Goal: Task Accomplishment & Management: Complete application form

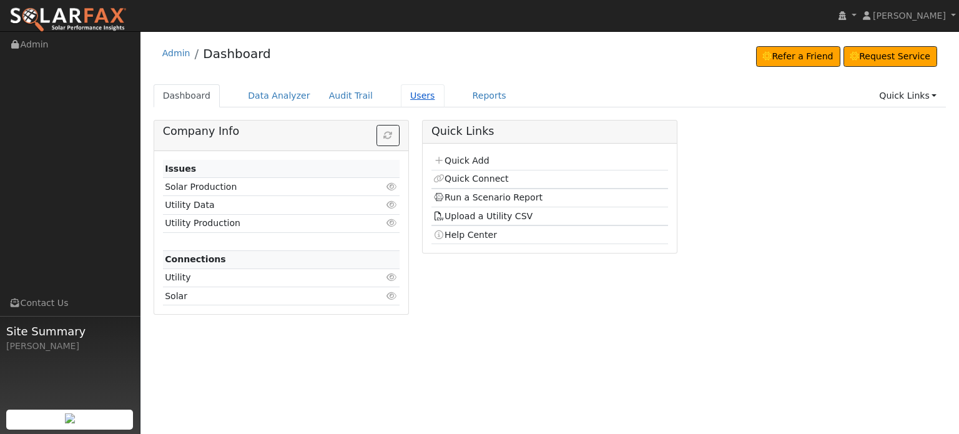
click at [401, 96] on link "Users" at bounding box center [423, 95] width 44 height 23
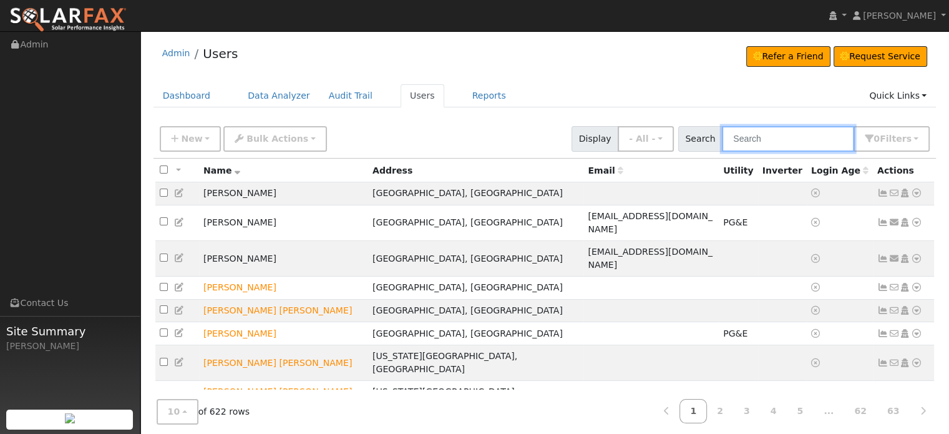
click at [775, 134] on input "text" at bounding box center [788, 139] width 132 height 26
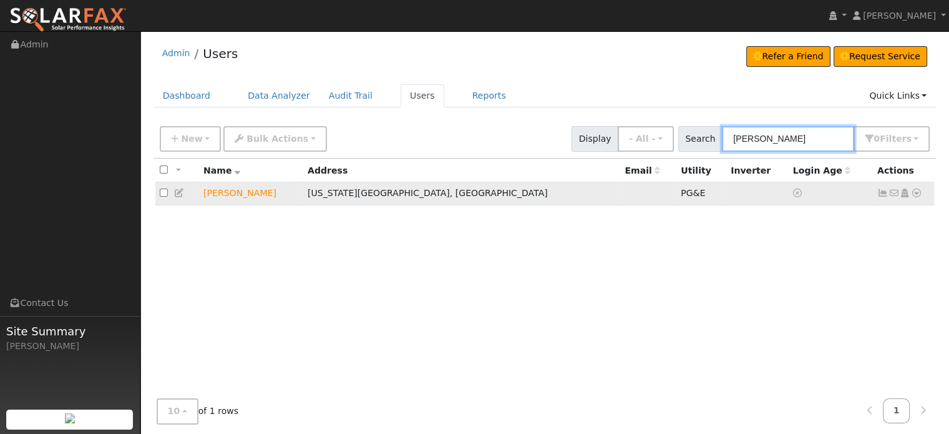
type input "david kyl"
click at [914, 192] on icon at bounding box center [916, 193] width 11 height 9
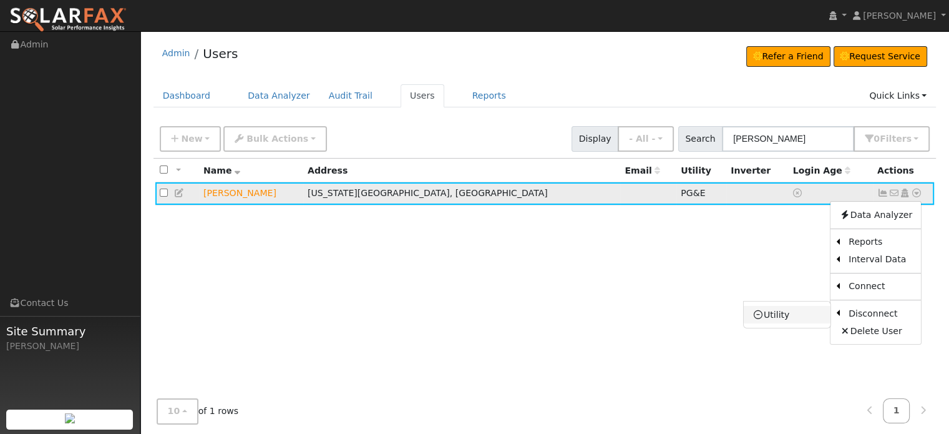
click at [773, 312] on link "Utility" at bounding box center [787, 314] width 87 height 17
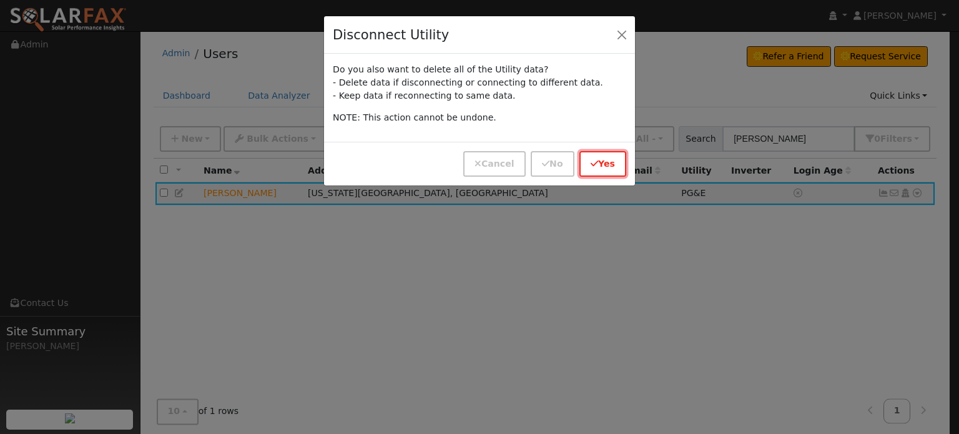
click at [604, 166] on button "Yes" at bounding box center [602, 164] width 47 height 26
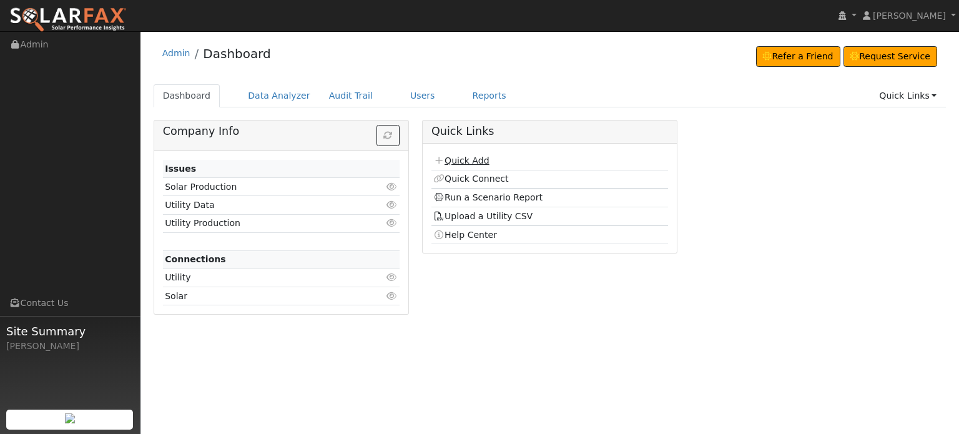
click at [468, 159] on link "Quick Add" at bounding box center [461, 160] width 56 height 10
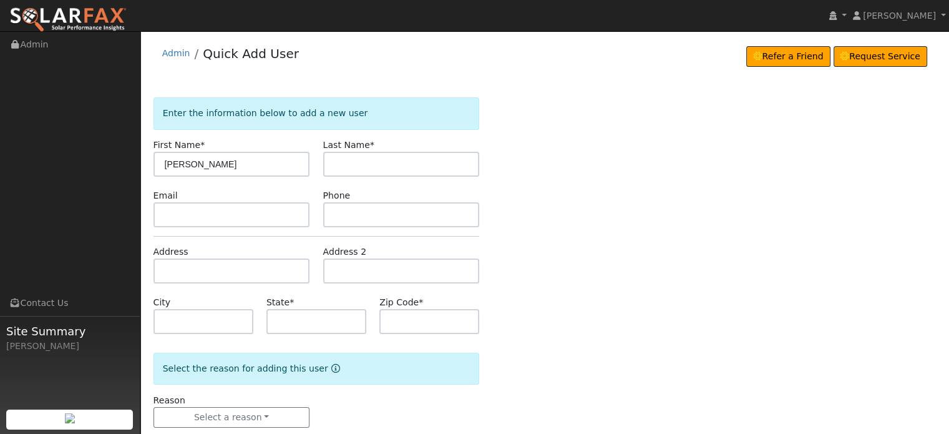
type input "[PERSON_NAME]"
click at [363, 172] on input "text" at bounding box center [401, 164] width 157 height 25
type input "[PERSON_NAME]"
click at [195, 275] on input "text" at bounding box center [232, 270] width 157 height 25
click at [166, 269] on input "text" at bounding box center [232, 270] width 157 height 25
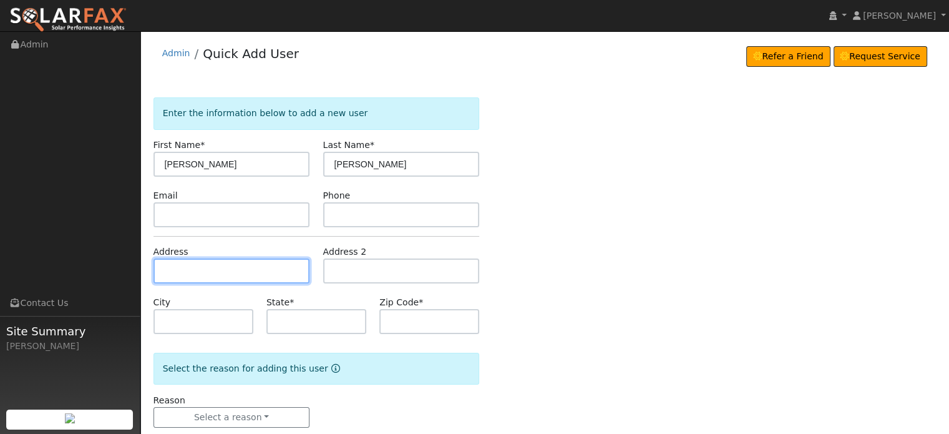
paste input "12730 Sutter Creek Road"
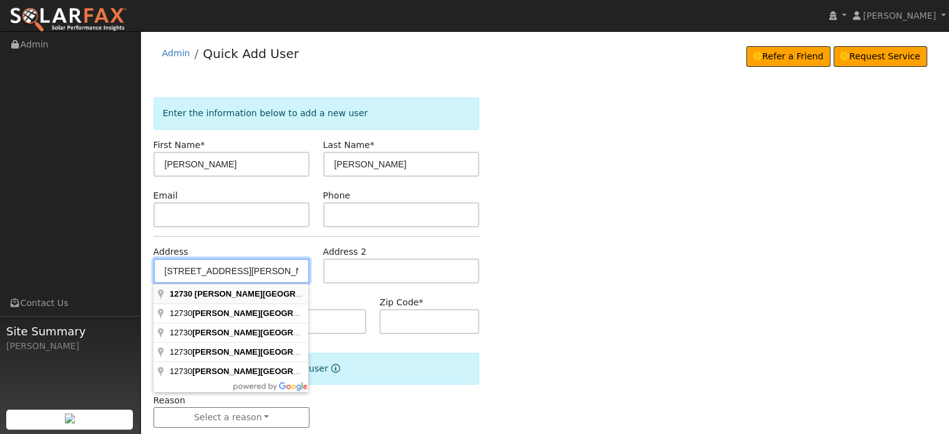
type input "12730 Sutter Creek Road"
type input "Sutter Creek"
type input "CA"
type input "95685"
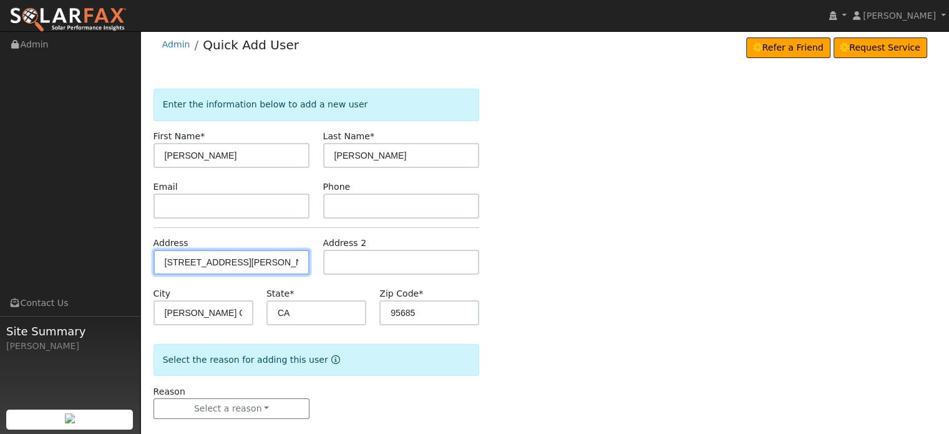
scroll to position [24, 0]
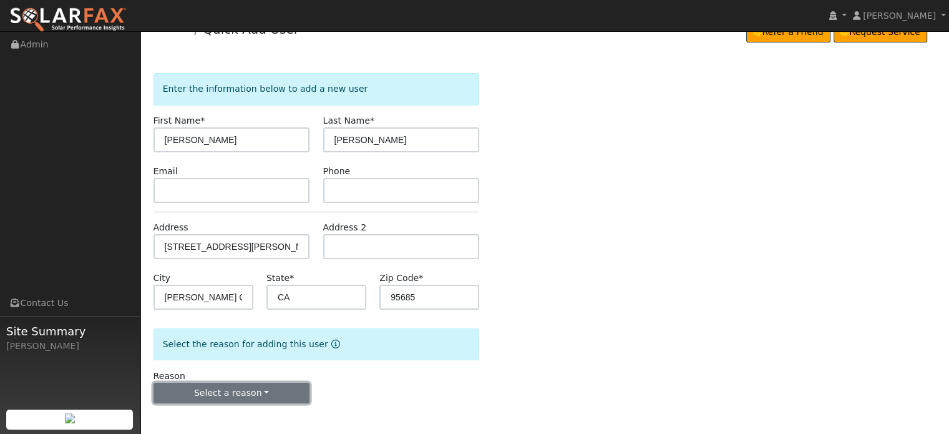
click at [258, 399] on button "Select a reason" at bounding box center [232, 393] width 157 height 21
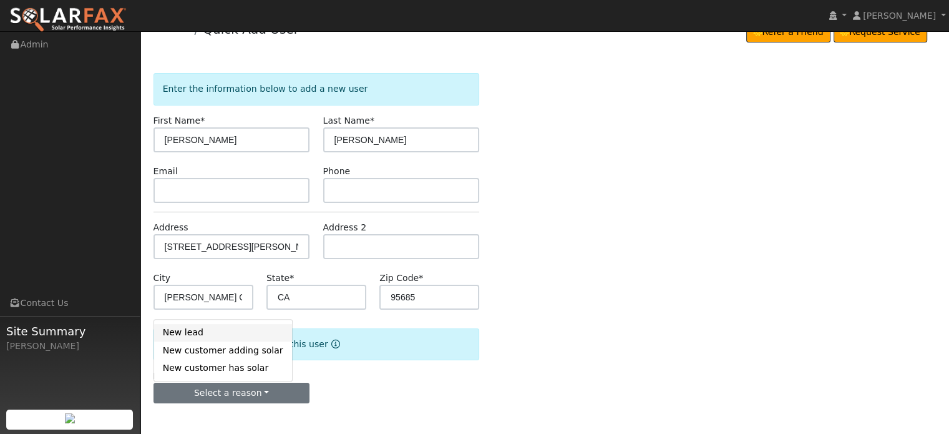
click at [189, 333] on link "New lead" at bounding box center [223, 332] width 138 height 17
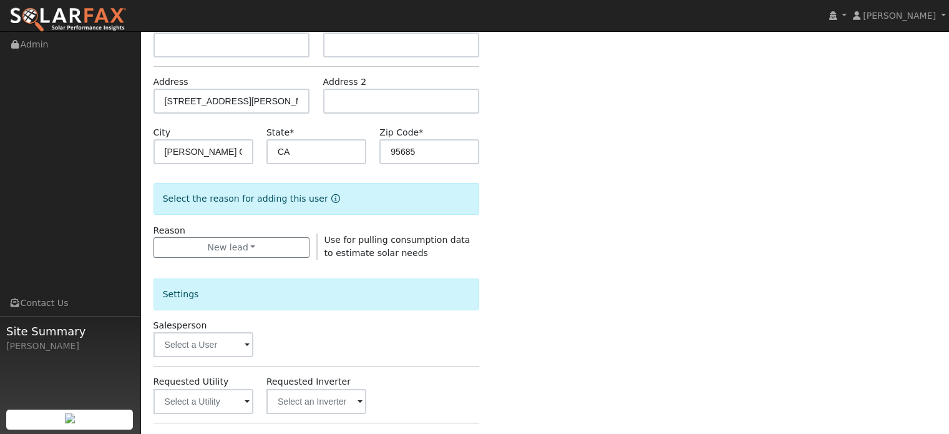
scroll to position [336, 0]
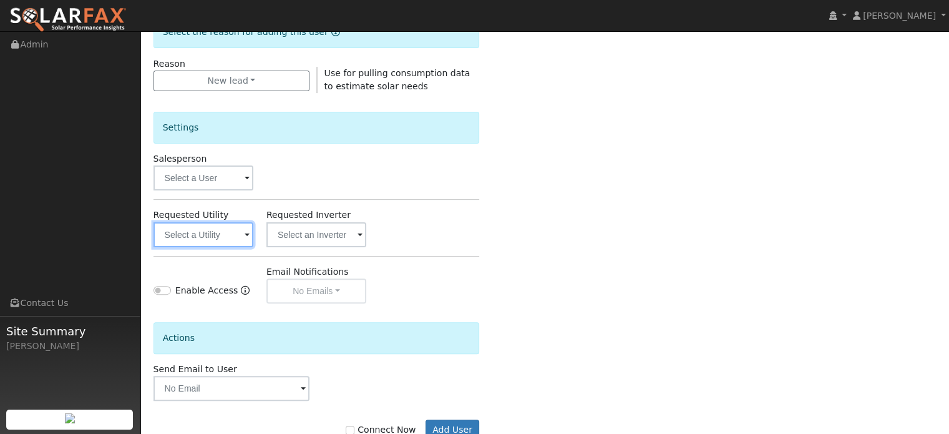
click at [194, 230] on input "text" at bounding box center [204, 234] width 100 height 25
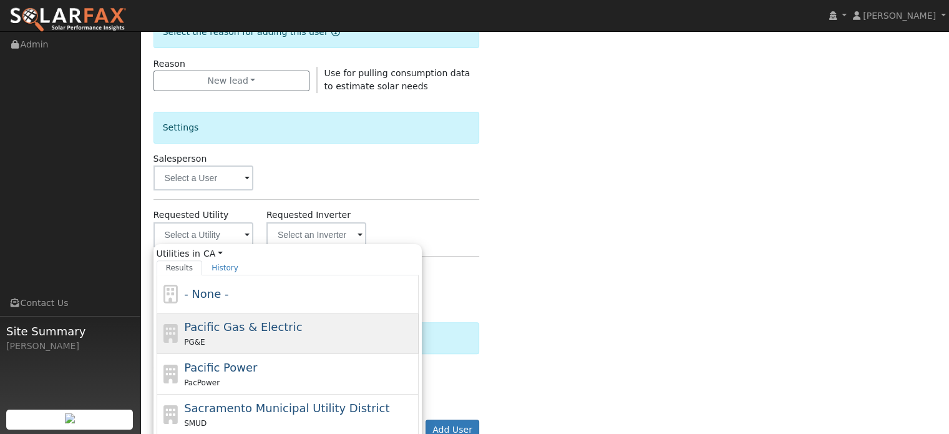
click at [203, 326] on span "Pacific Gas & Electric" at bounding box center [243, 326] width 118 height 13
type input "Pacific Gas & Electric"
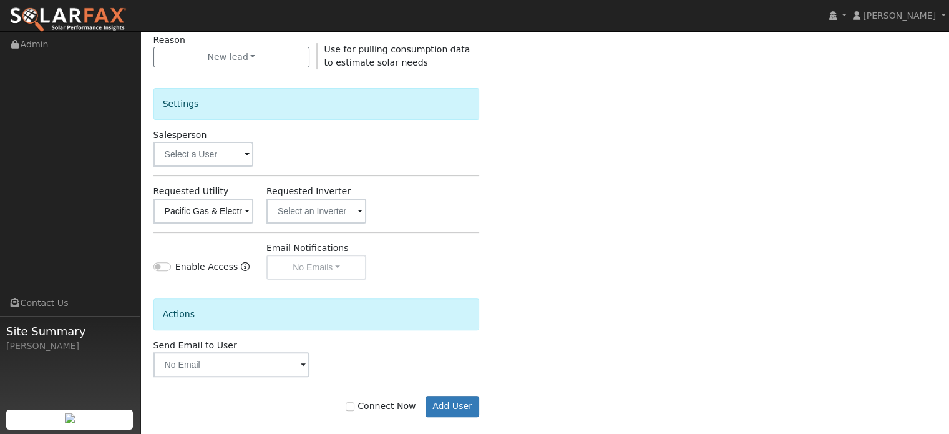
scroll to position [373, 0]
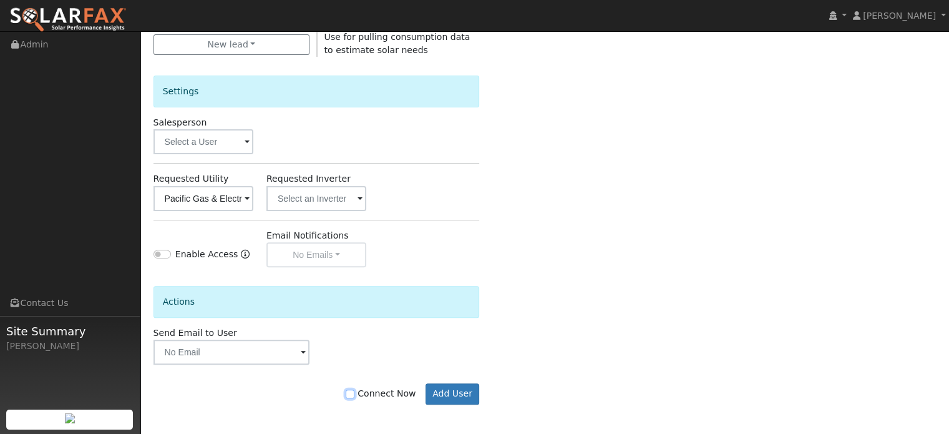
click at [355, 394] on input "Connect Now" at bounding box center [350, 393] width 9 height 9
checkbox input "true"
click at [443, 389] on button "Add User" at bounding box center [453, 393] width 54 height 21
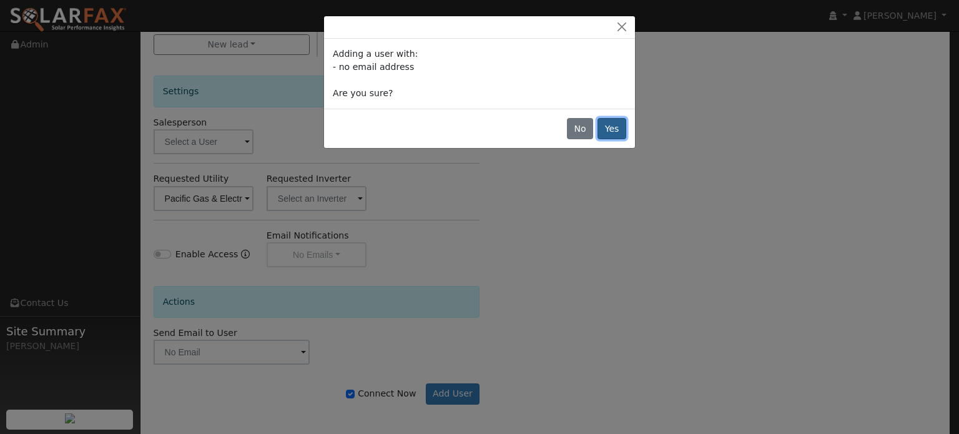
click at [622, 129] on button "Yes" at bounding box center [611, 128] width 29 height 21
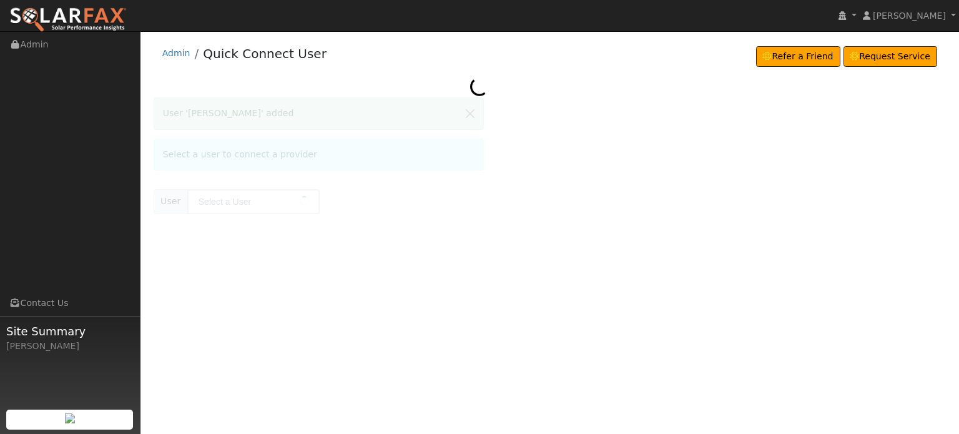
type input "[PERSON_NAME]"
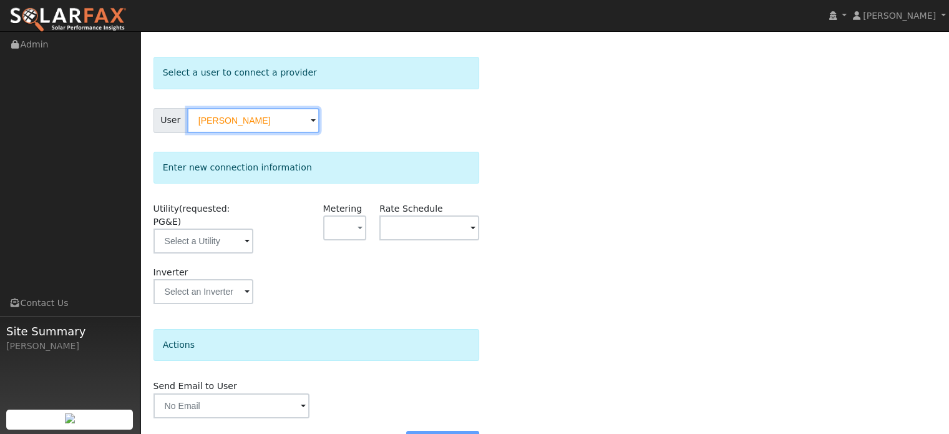
scroll to position [62, 0]
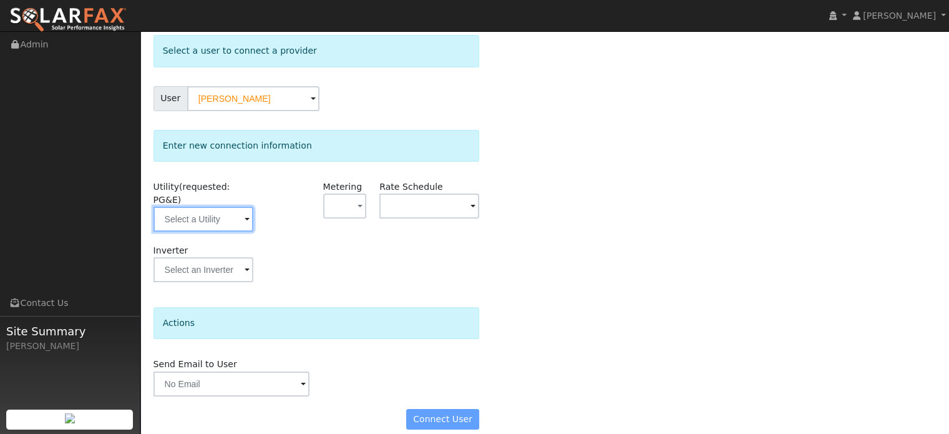
click at [212, 207] on input "text" at bounding box center [204, 219] width 100 height 25
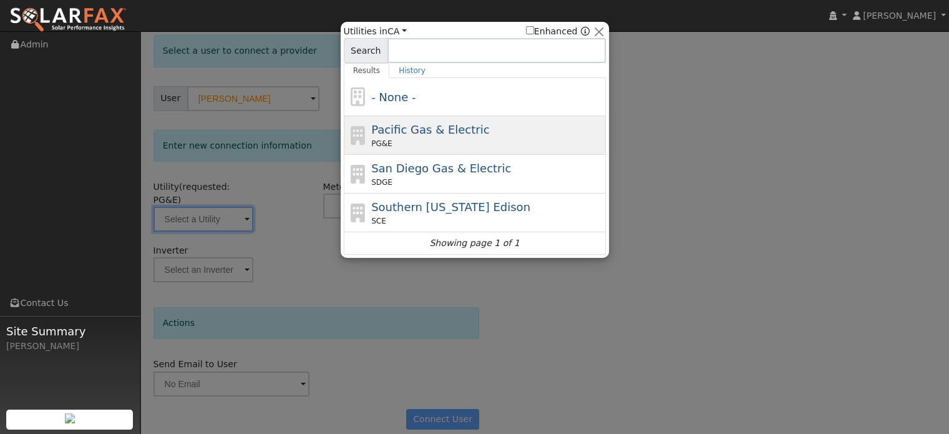
click at [402, 138] on div "PG&E" at bounding box center [487, 143] width 232 height 11
type input "PG&E"
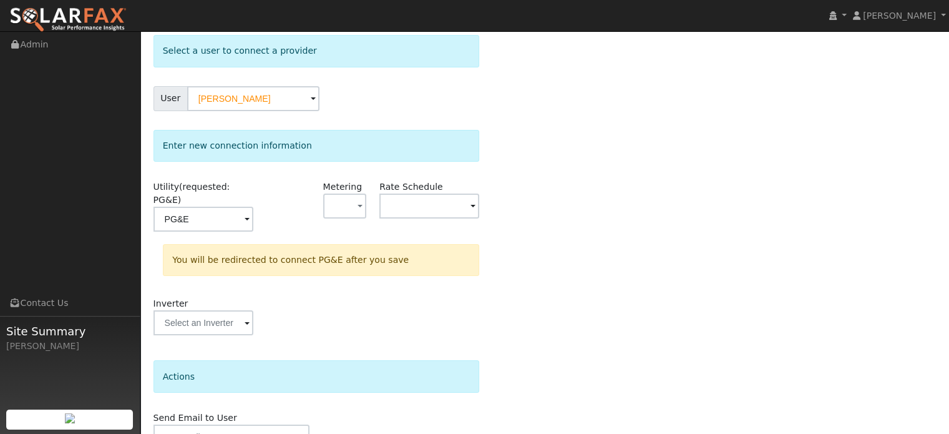
scroll to position [115, 0]
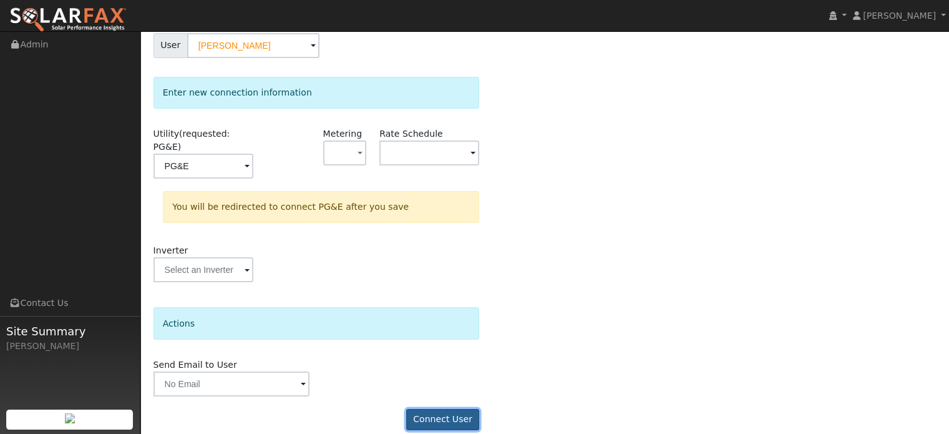
click at [451, 409] on button "Connect User" at bounding box center [443, 419] width 74 height 21
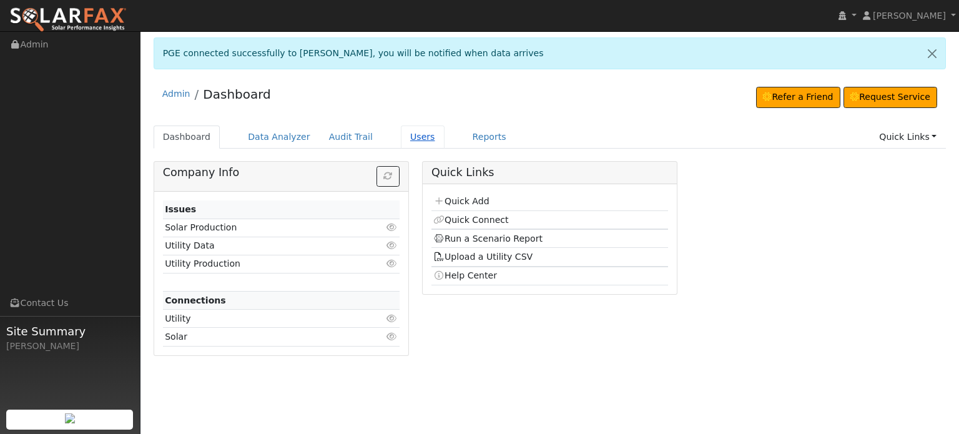
click at [403, 134] on link "Users" at bounding box center [423, 136] width 44 height 23
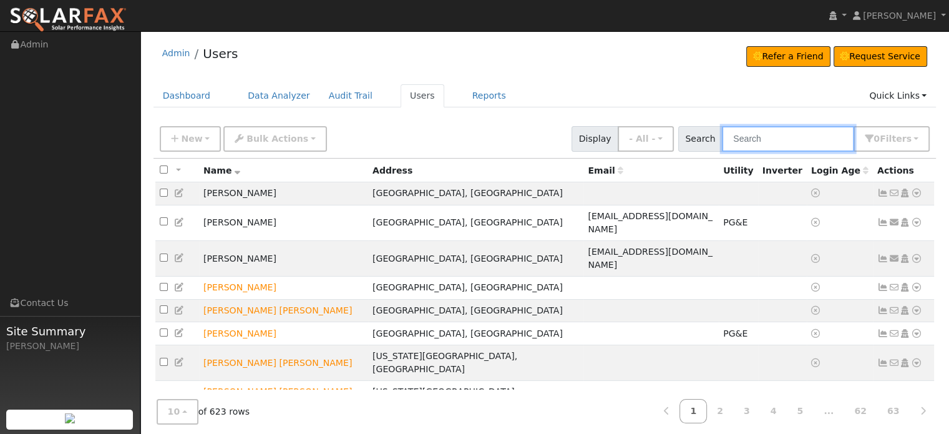
click at [767, 142] on input "text" at bounding box center [788, 139] width 132 height 26
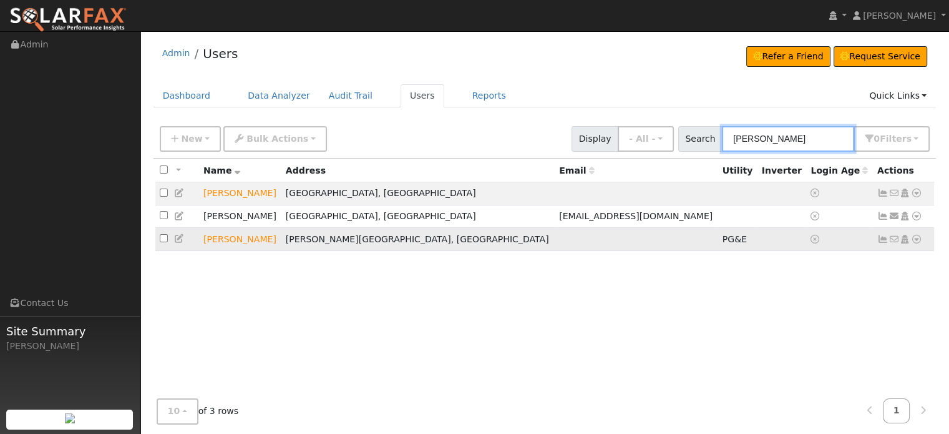
type input "[PERSON_NAME]"
click at [879, 240] on icon at bounding box center [883, 239] width 11 height 9
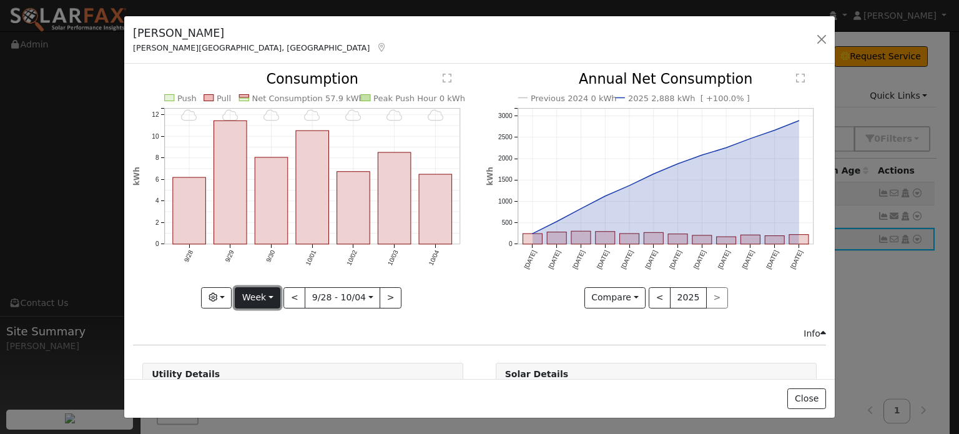
click at [272, 295] on button "Week" at bounding box center [258, 297] width 46 height 21
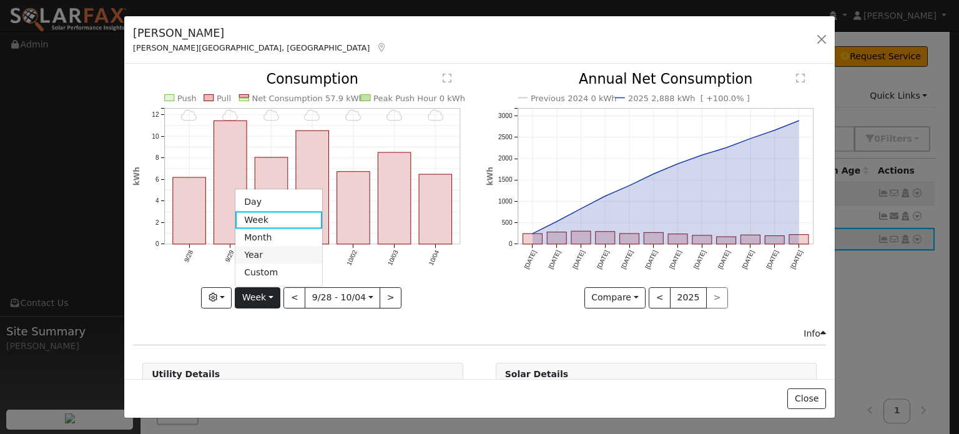
click at [264, 251] on link "Year" at bounding box center [278, 255] width 87 height 17
type input "[DATE]"
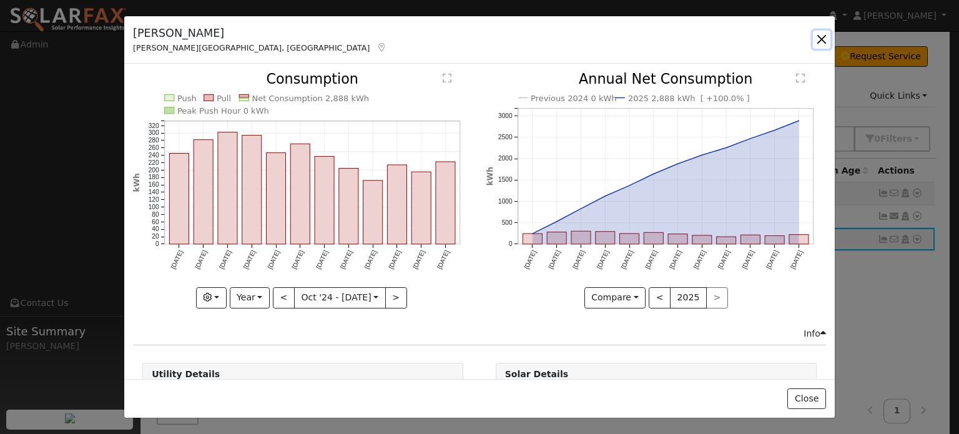
click at [821, 39] on button "button" at bounding box center [821, 39] width 17 height 17
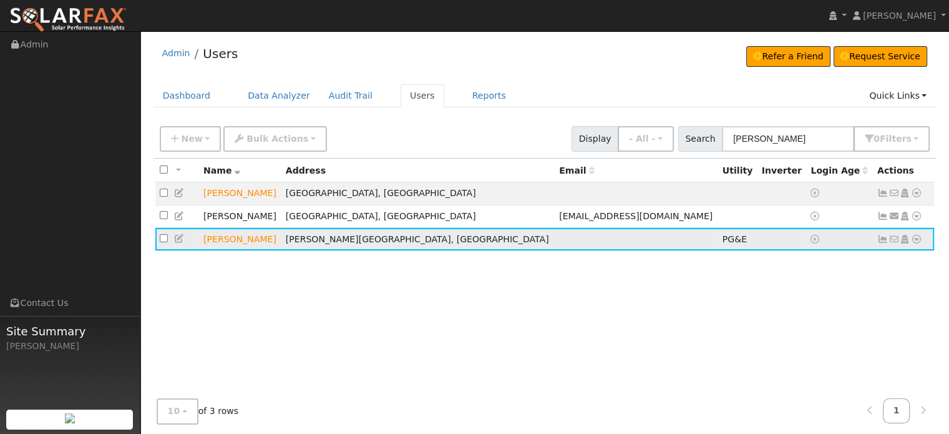
click at [916, 242] on icon at bounding box center [916, 239] width 11 height 9
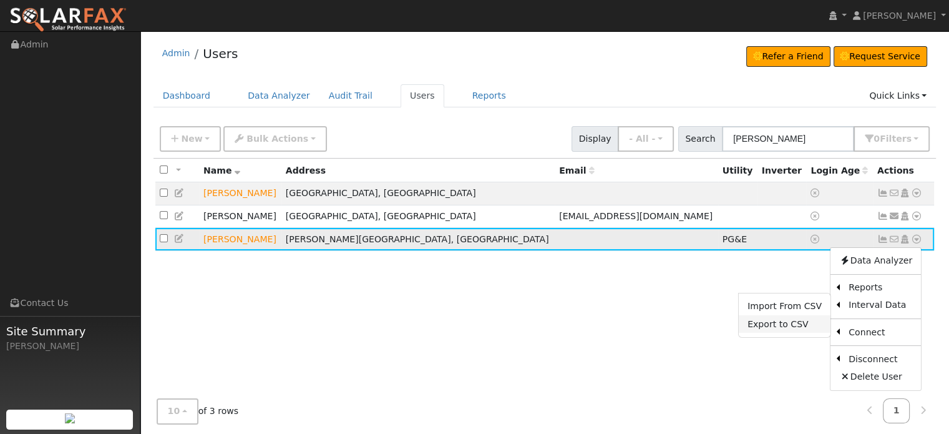
click at [780, 326] on link "Export to CSV" at bounding box center [785, 323] width 92 height 17
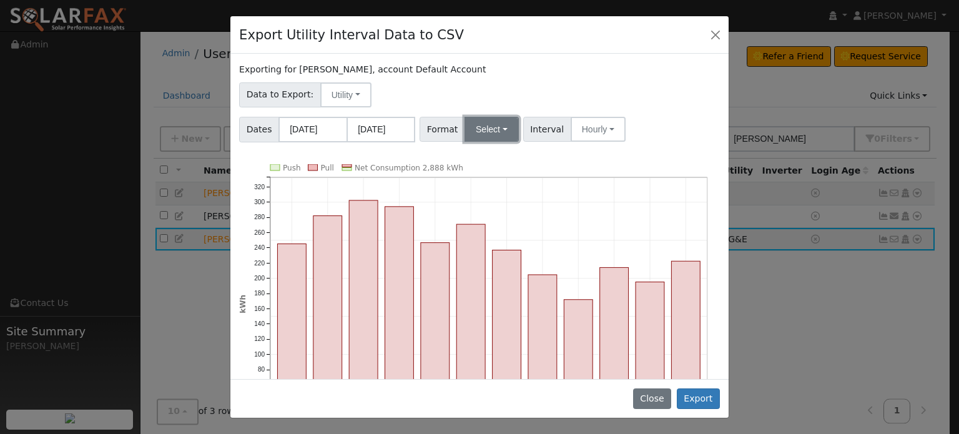
click at [497, 126] on button "Select" at bounding box center [491, 129] width 54 height 25
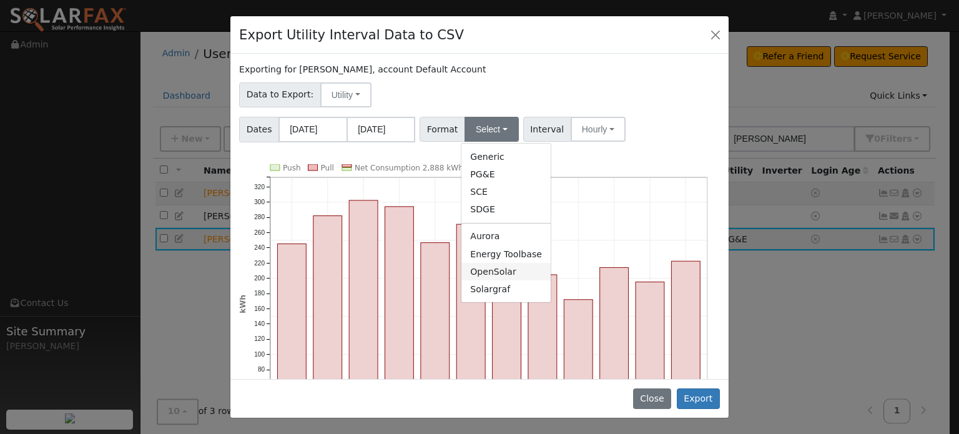
click at [476, 273] on link "OpenSolar" at bounding box center [505, 271] width 89 height 17
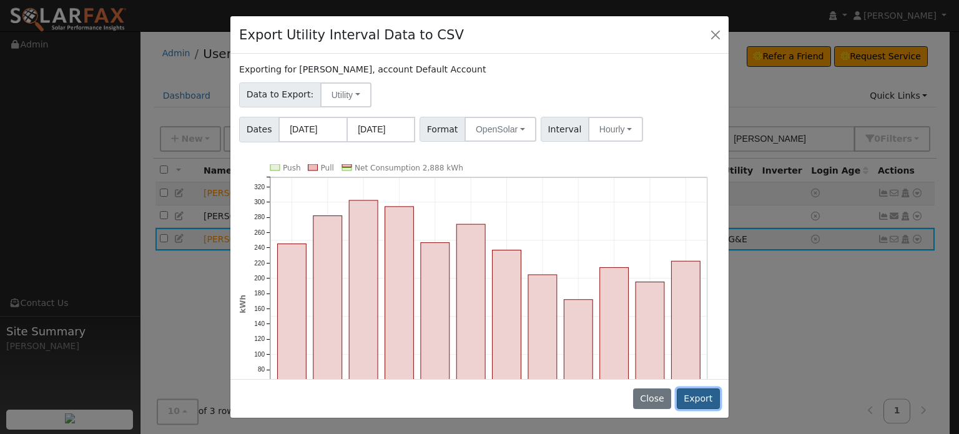
click at [701, 402] on button "Export" at bounding box center [698, 398] width 43 height 21
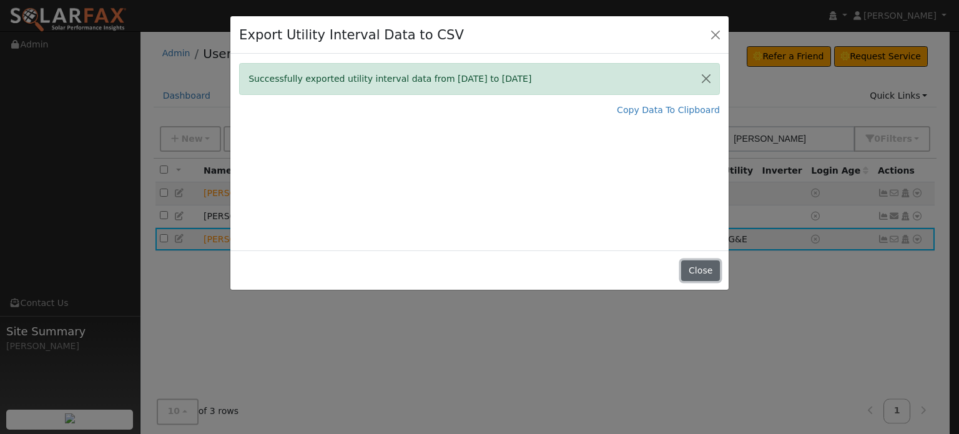
click at [701, 273] on button "Close" at bounding box center [700, 270] width 38 height 21
